Goal: Transaction & Acquisition: Subscribe to service/newsletter

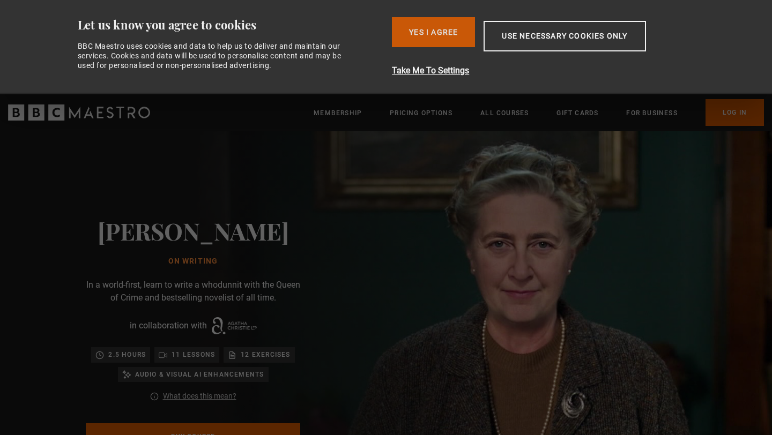
click at [406, 44] on button "Yes I Agree" at bounding box center [433, 32] width 83 height 30
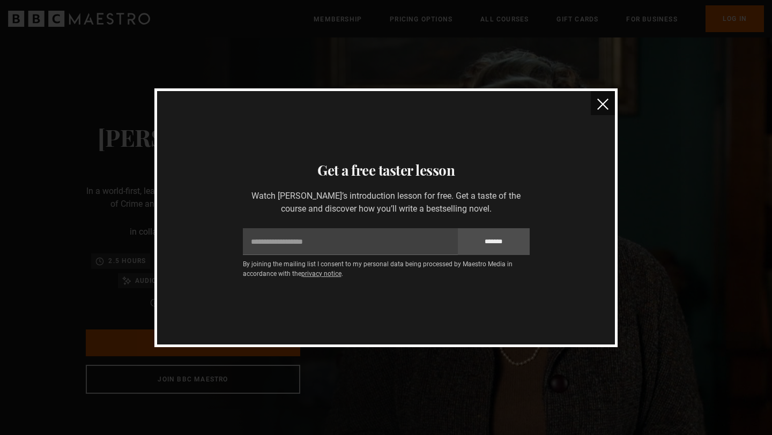
scroll to position [0, 702]
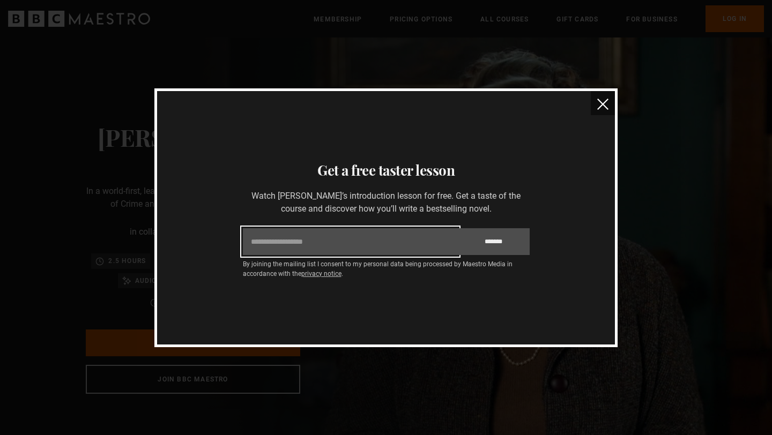
click at [370, 244] on input "Email" at bounding box center [350, 241] width 215 height 27
type input "**********"
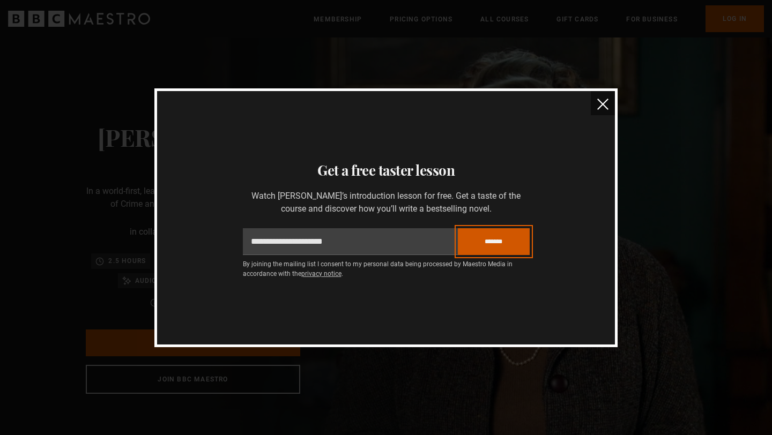
click at [485, 237] on input "*******" at bounding box center [494, 241] width 72 height 27
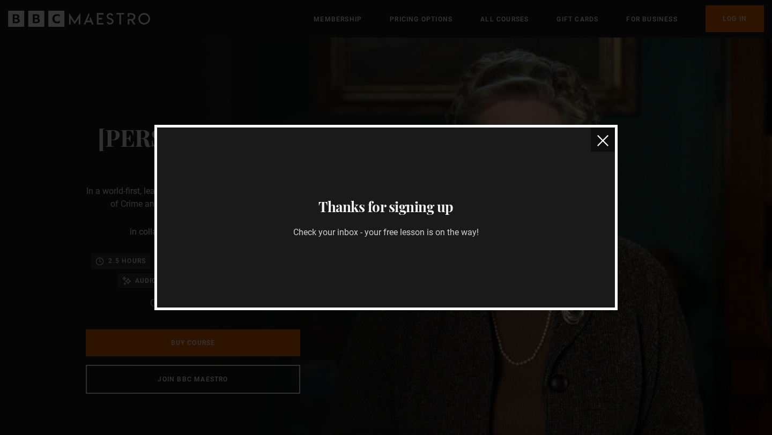
scroll to position [0, 843]
click at [604, 140] on img "close" at bounding box center [602, 140] width 11 height 11
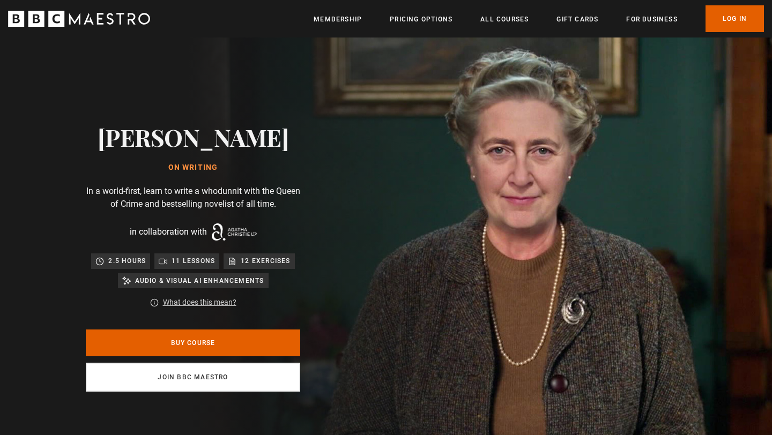
click at [193, 379] on link "Join BBC Maestro" at bounding box center [193, 377] width 214 height 29
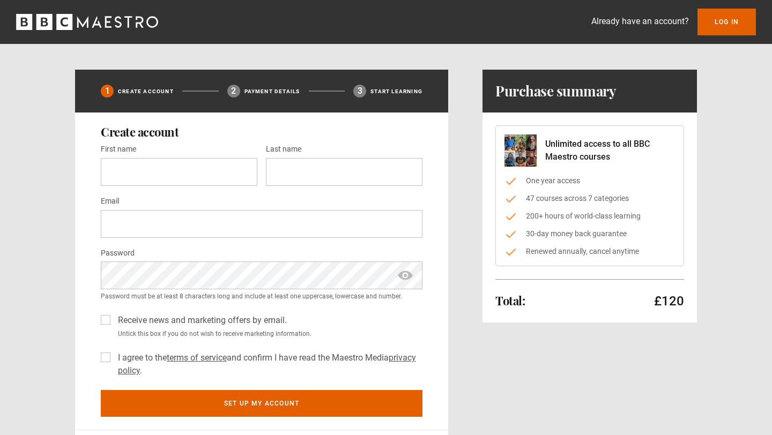
click at [93, 26] on icon "BBC Maestro" at bounding box center [97, 21] width 10 height 11
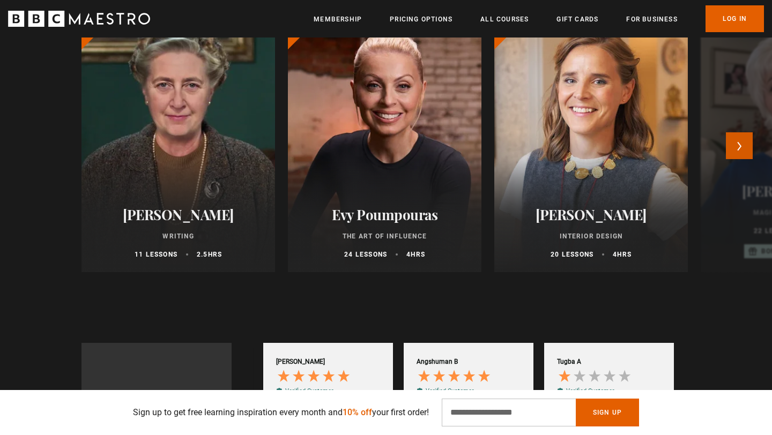
scroll to position [0, 281]
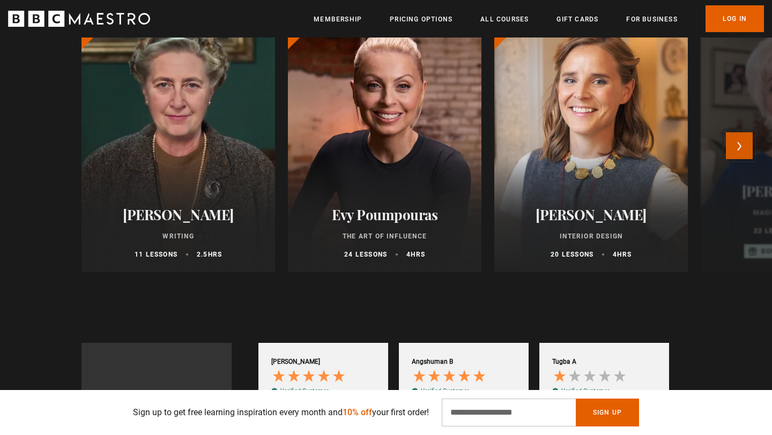
click at [749, 145] on button "Next" at bounding box center [739, 145] width 27 height 27
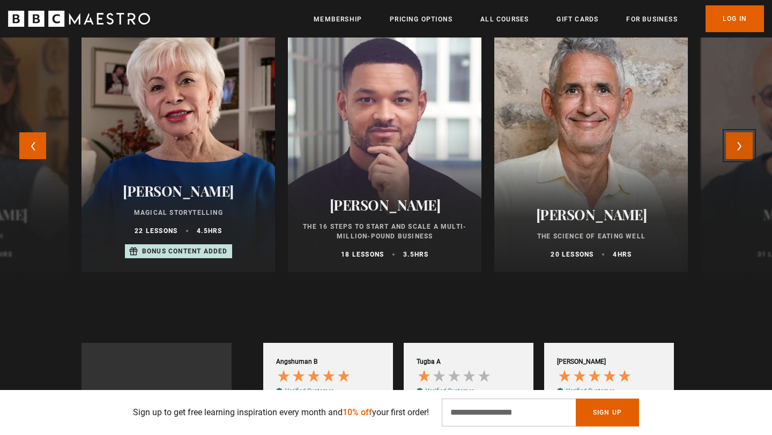
scroll to position [0, 421]
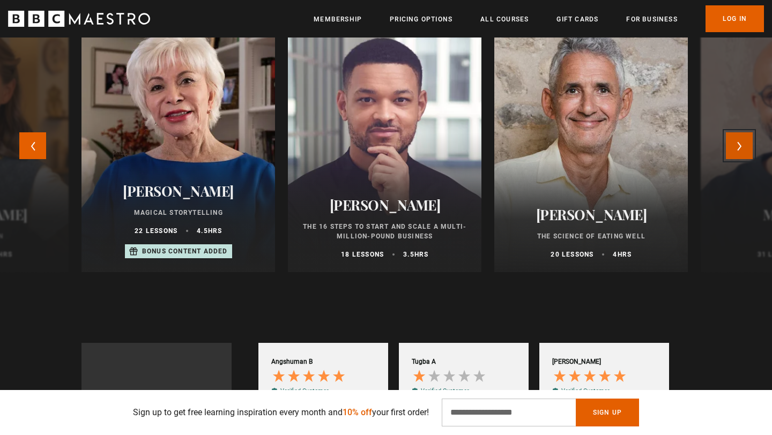
click at [748, 145] on button "Next" at bounding box center [739, 145] width 27 height 27
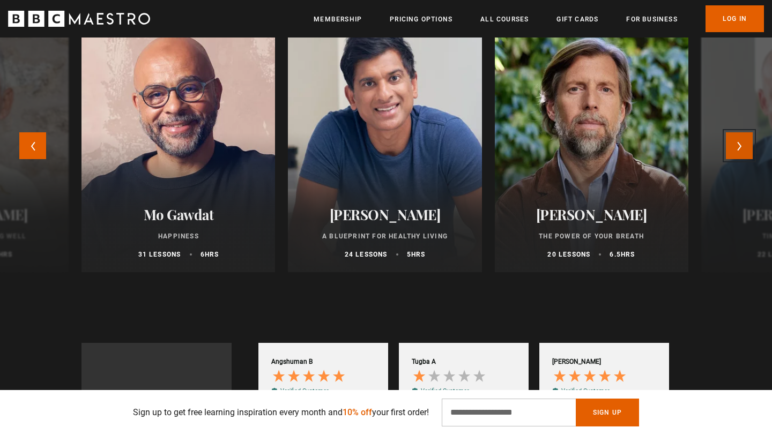
click at [749, 145] on button "Next" at bounding box center [739, 145] width 27 height 27
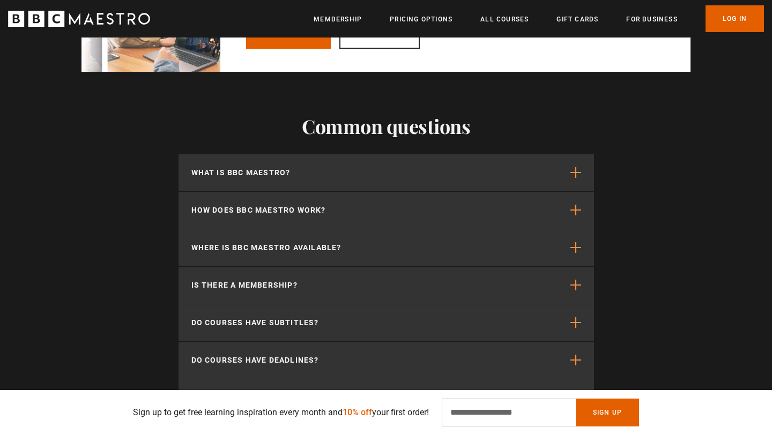
scroll to position [3091, 0]
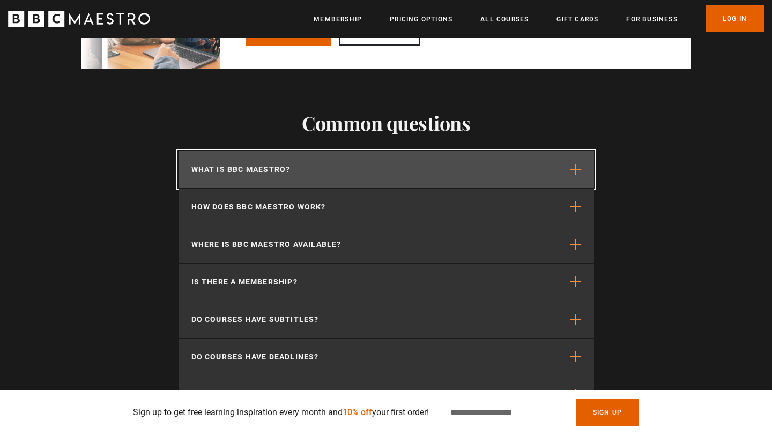
click at [590, 171] on button "What is BBC Maestro?" at bounding box center [386, 169] width 415 height 37
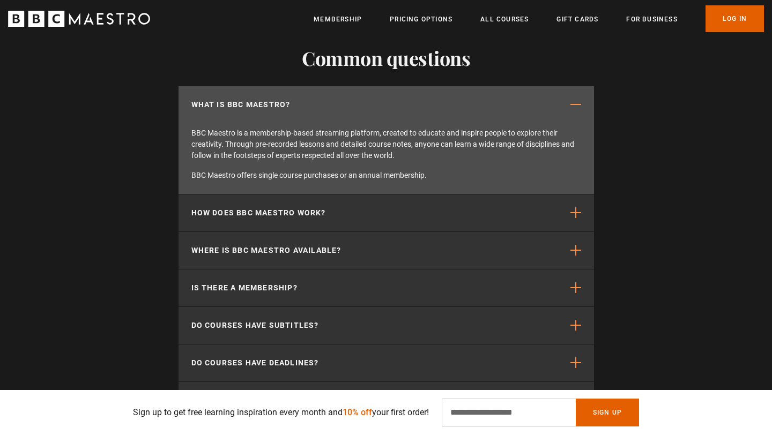
scroll to position [3156, 0]
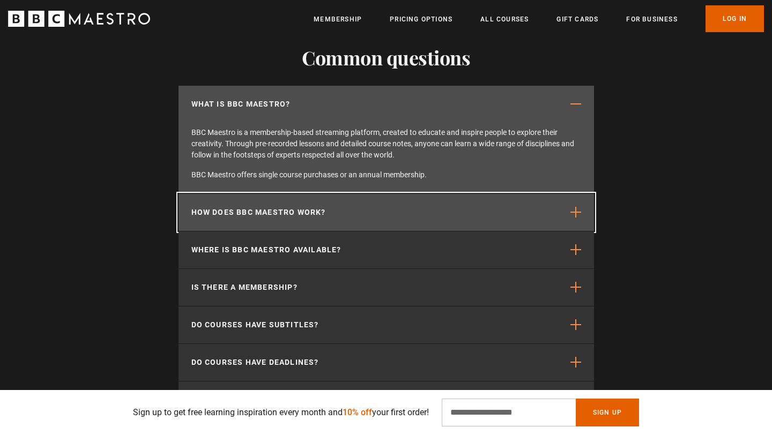
click at [580, 213] on span "button" at bounding box center [575, 212] width 11 height 11
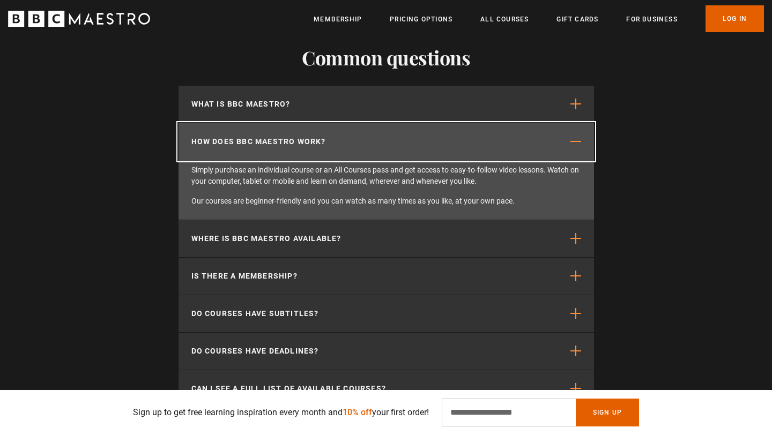
scroll to position [0, 1545]
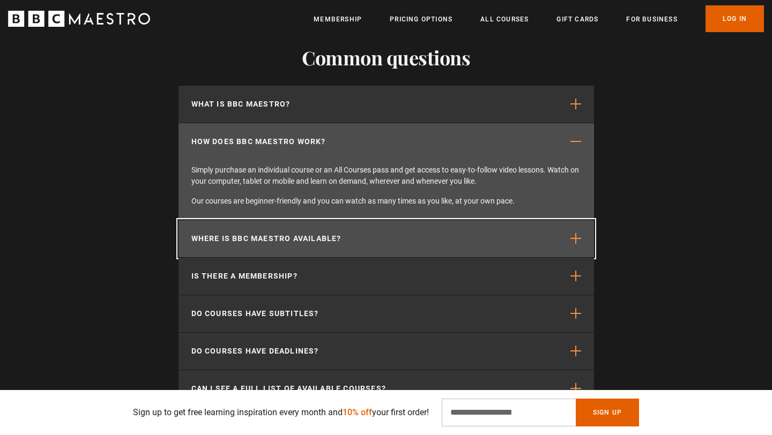
click at [577, 244] on span "button" at bounding box center [575, 238] width 11 height 11
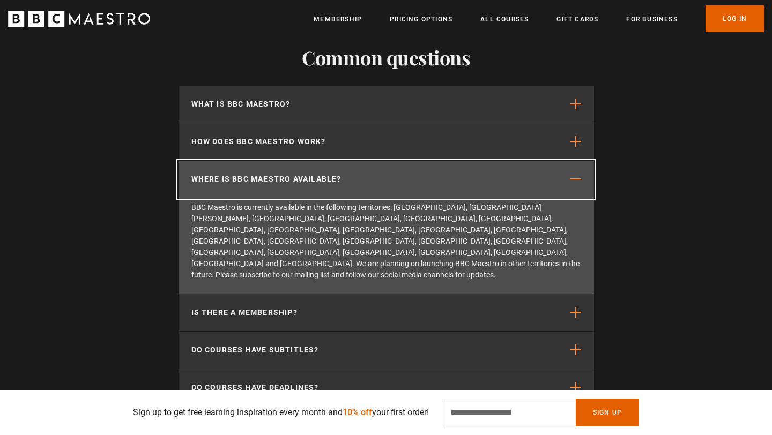
scroll to position [0, 1826]
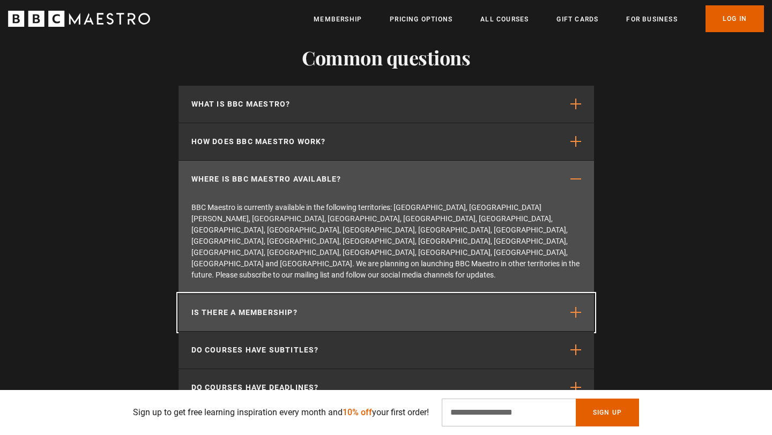
click at [581, 294] on button "Is there a membership?" at bounding box center [386, 312] width 415 height 37
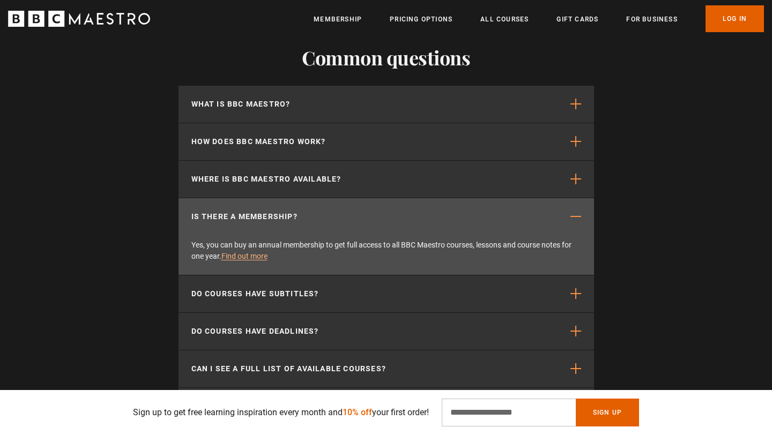
scroll to position [0, 1966]
click at [573, 236] on div "Yes, you can buy an annual membership to get full access to all BBC Maestro cou…" at bounding box center [386, 255] width 415 height 40
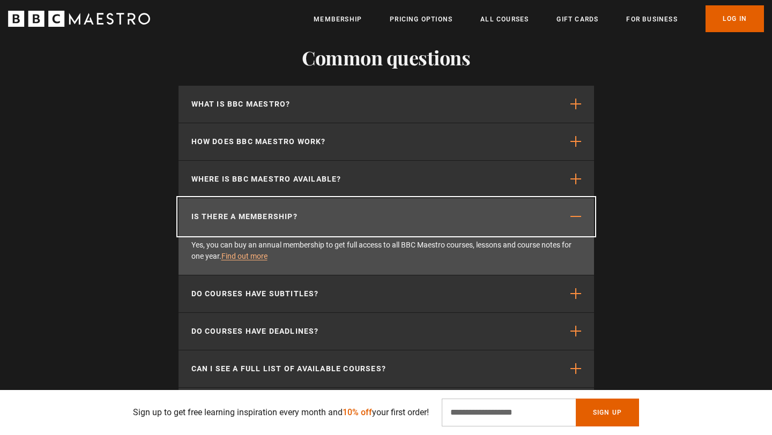
click at [570, 221] on span "button" at bounding box center [575, 216] width 11 height 11
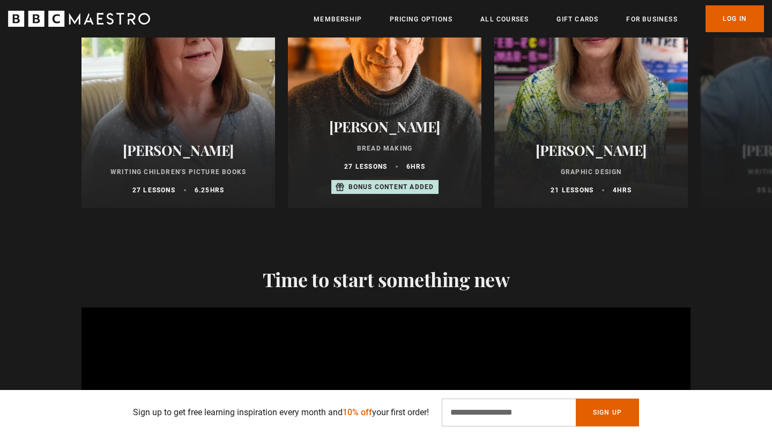
scroll to position [1252, 0]
